Goal: Information Seeking & Learning: Learn about a topic

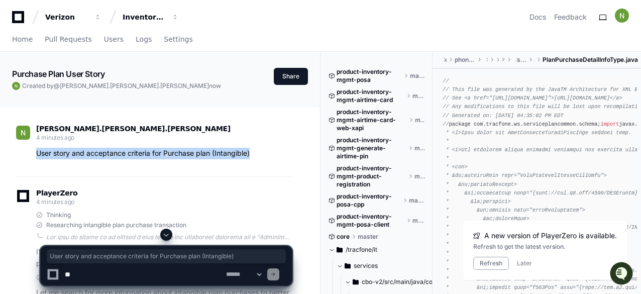
drag, startPoint x: 259, startPoint y: 153, endPoint x: 35, endPoint y: 152, distance: 224.0
click at [35, 152] on div "User story and acceptance criteria for Purchase plan (Intangible)" at bounding box center [154, 154] width 276 height 12
copy p "User story and acceptance criteria for Purchase plan (Intangible)"
click at [28, 39] on span "Home" at bounding box center [22, 39] width 21 height 6
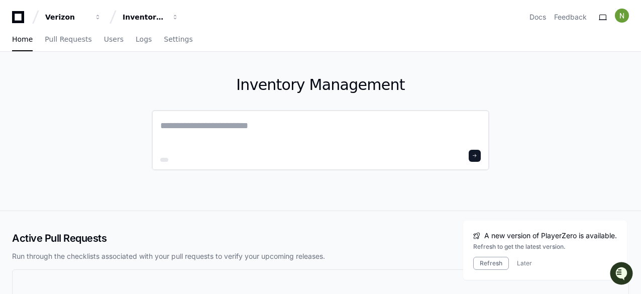
click at [194, 124] on textarea at bounding box center [320, 133] width 320 height 28
paste textarea "**********"
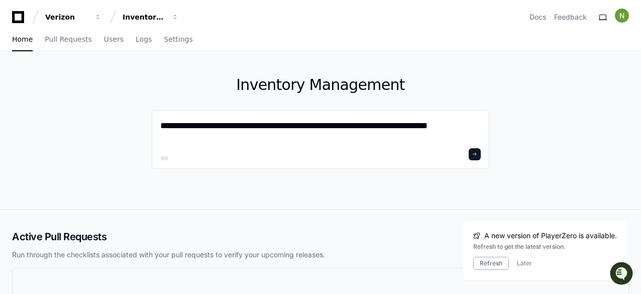
type textarea "**********"
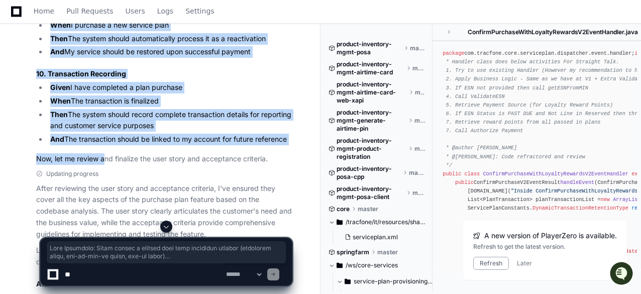
scroll to position [1909, 0]
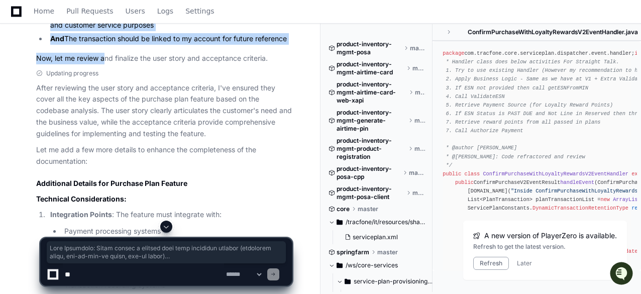
drag, startPoint x: 28, startPoint y: 127, endPoint x: 289, endPoint y: 53, distance: 271.9
click at [289, 53] on div "PlayerZero 3 minutes ago Thinking Researching purchase plan order management fl…" at bounding box center [154, 100] width 276 height 3643
copy div "Plan Selection : Users select a service plan from available options (unlimited …"
